Goal: Task Accomplishment & Management: Use online tool/utility

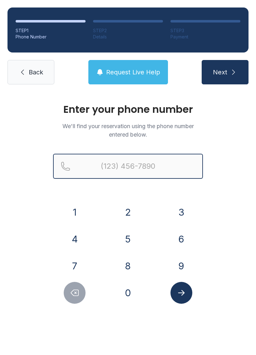
click at [98, 166] on input "Reservation phone number" at bounding box center [128, 166] width 150 height 25
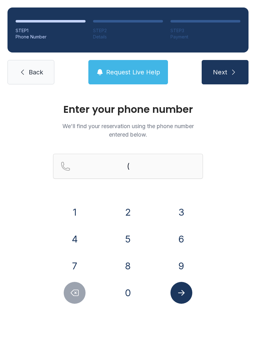
click at [75, 233] on button "4" at bounding box center [75, 239] width 22 height 22
click at [189, 216] on button "3" at bounding box center [181, 212] width 22 height 22
click at [64, 238] on button "4" at bounding box center [75, 239] width 22 height 22
click at [133, 239] on button "5" at bounding box center [128, 239] width 22 height 22
click at [120, 206] on button "2" at bounding box center [128, 212] width 22 height 22
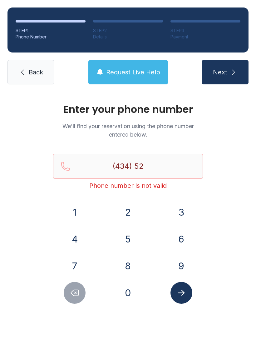
click at [187, 265] on button "9" at bounding box center [181, 266] width 22 height 22
click at [126, 295] on button "0" at bounding box center [128, 293] width 22 height 22
click at [122, 237] on button "5" at bounding box center [128, 239] width 22 height 22
click at [83, 213] on button "1" at bounding box center [75, 212] width 22 height 22
click at [188, 247] on button "6" at bounding box center [181, 239] width 22 height 22
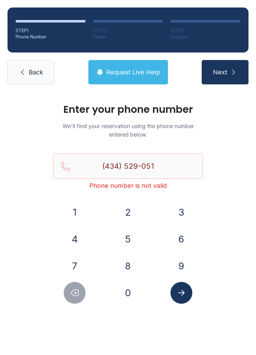
type input "[PHONE_NUMBER]"
click at [179, 296] on icon "Submit lookup form" at bounding box center [181, 292] width 9 height 9
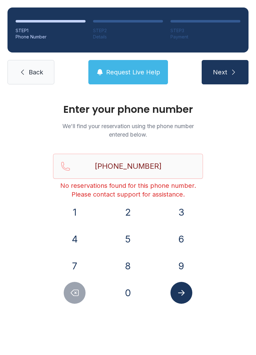
click at [118, 67] on button "Request Live Help" at bounding box center [128, 72] width 80 height 24
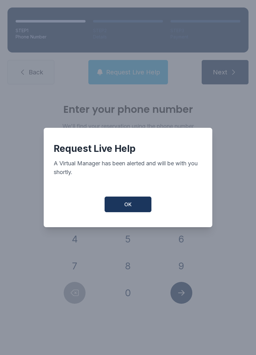
click at [131, 211] on button "OK" at bounding box center [128, 204] width 47 height 16
